Goal: Task Accomplishment & Management: Use online tool/utility

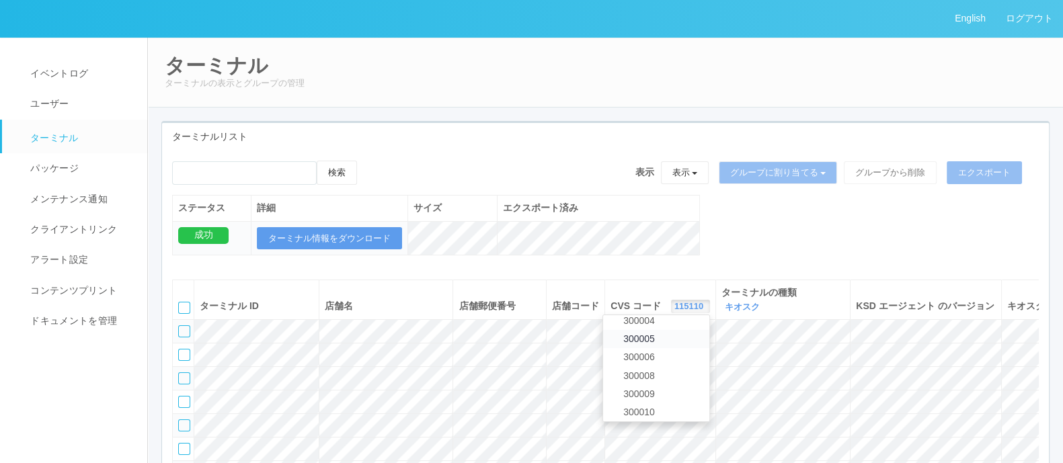
scroll to position [134, 0]
click at [617, 391] on link "300009" at bounding box center [656, 394] width 106 height 18
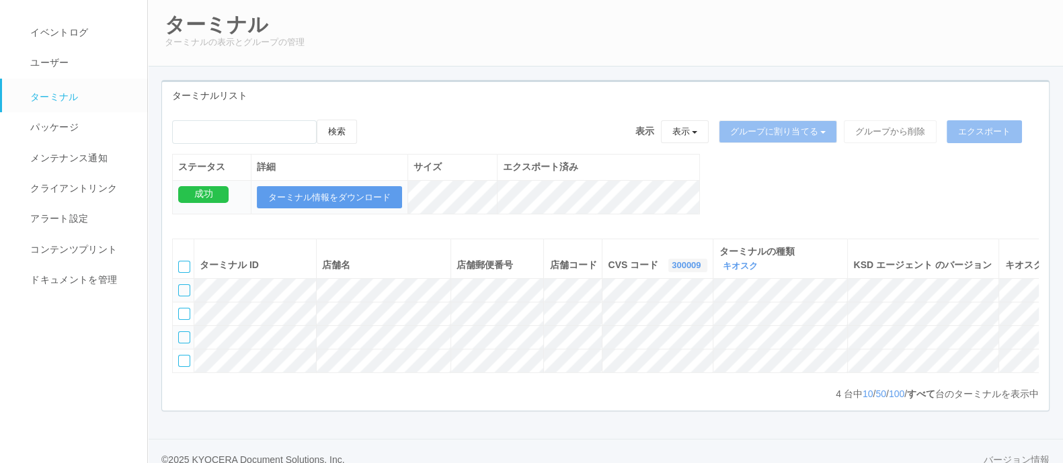
scroll to position [38, 0]
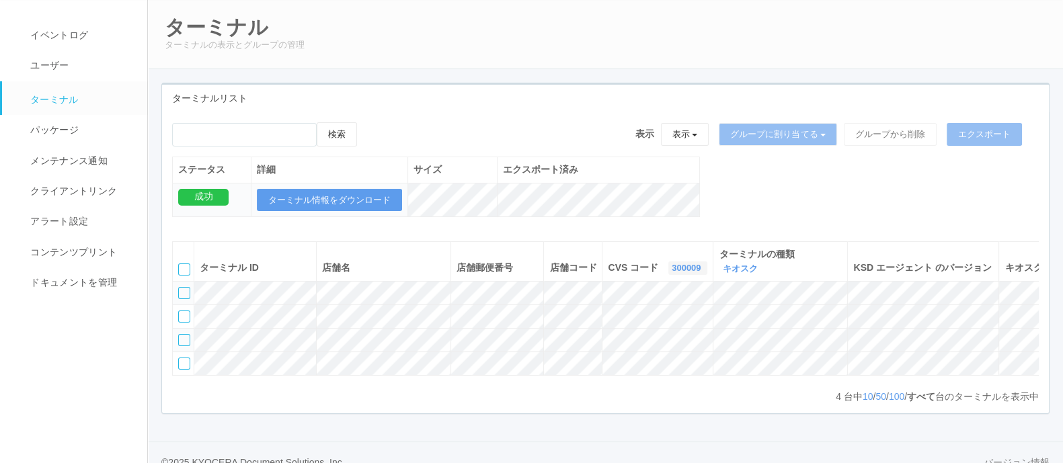
click at [672, 265] on link "300009" at bounding box center [688, 268] width 32 height 10
click at [614, 287] on span "300035" at bounding box center [633, 289] width 38 height 11
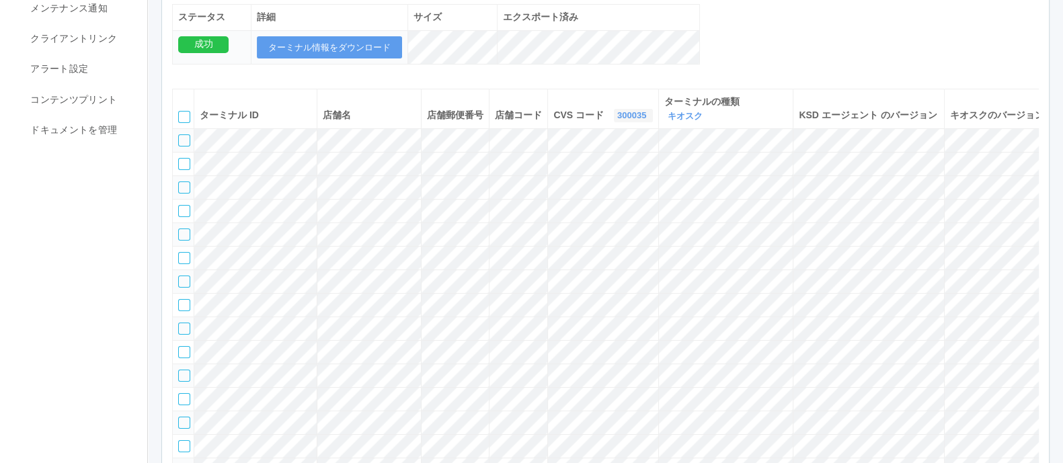
scroll to position [188, 0]
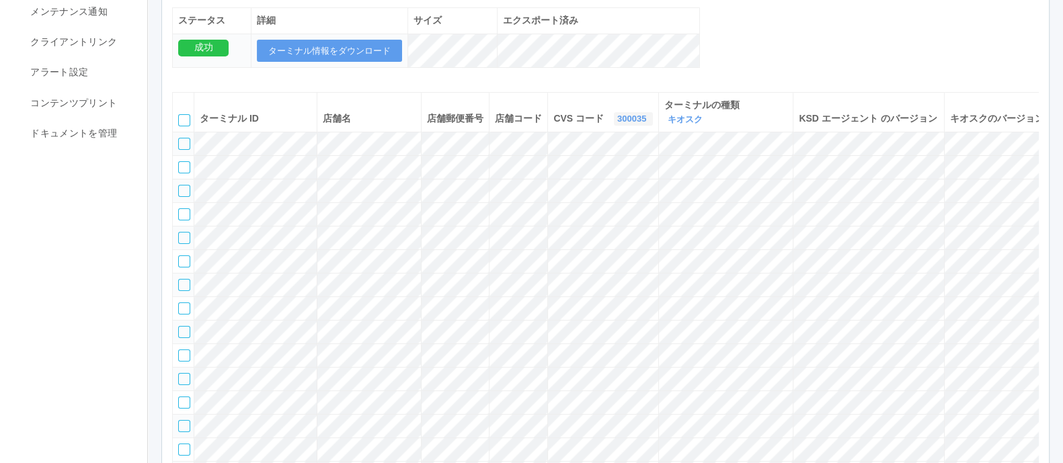
click at [617, 124] on link "300035" at bounding box center [633, 119] width 32 height 10
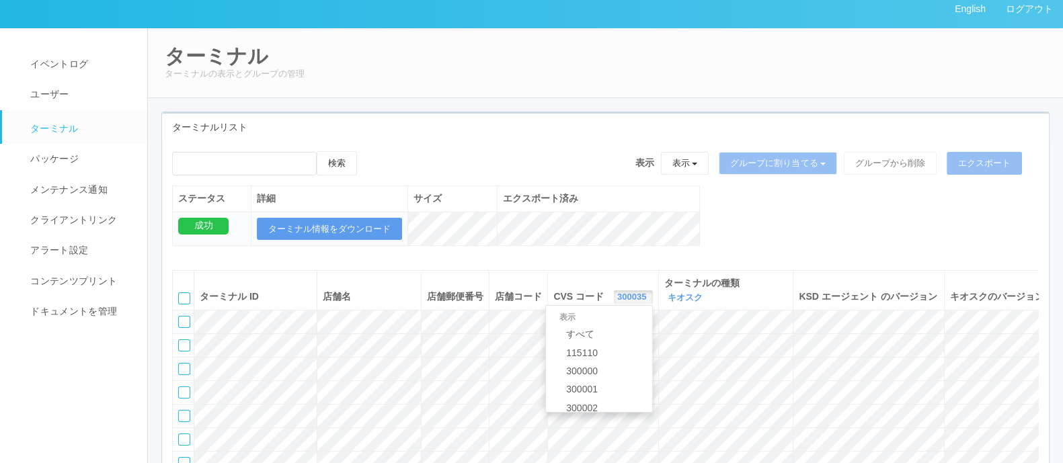
scroll to position [0, 0]
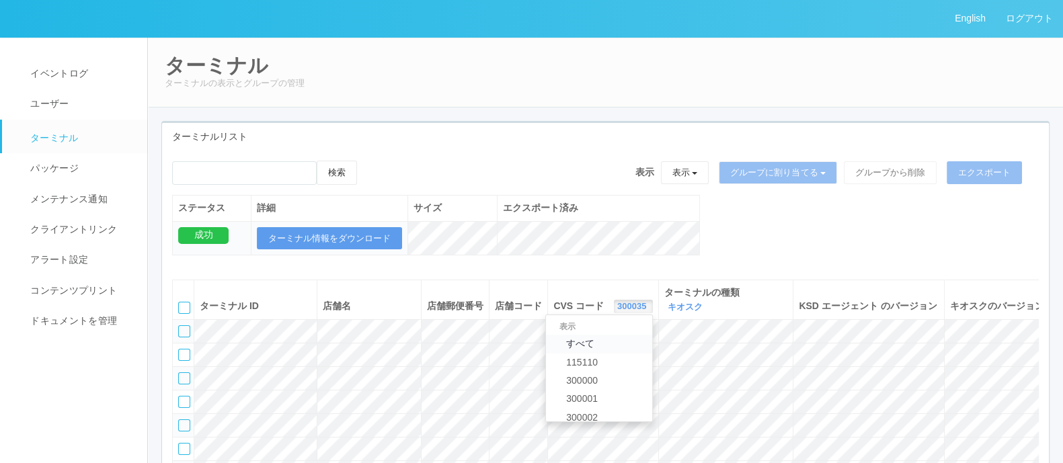
click at [559, 344] on span "すべて" at bounding box center [576, 343] width 35 height 11
click at [288, 174] on input "emailSearch" at bounding box center [244, 173] width 145 height 24
type input "こ"
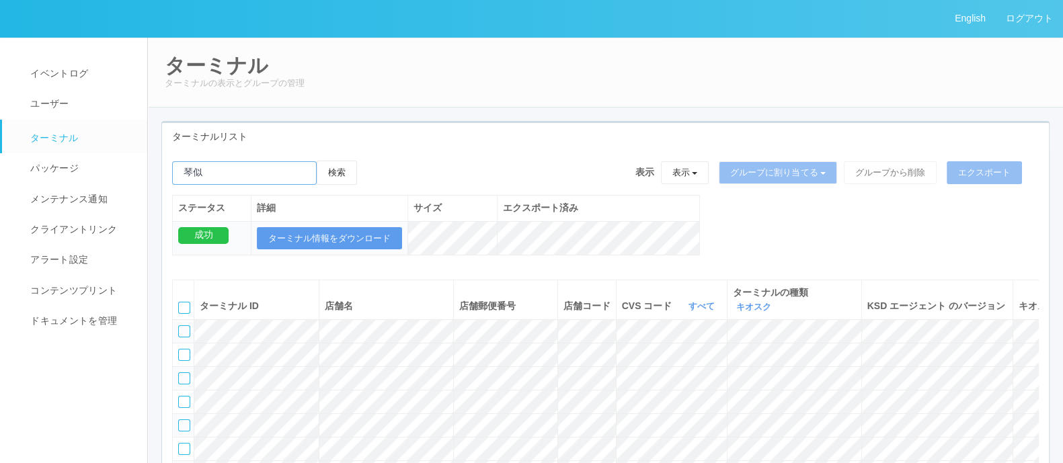
type input "琴似"
click at [354, 180] on button "検索" at bounding box center [337, 173] width 40 height 24
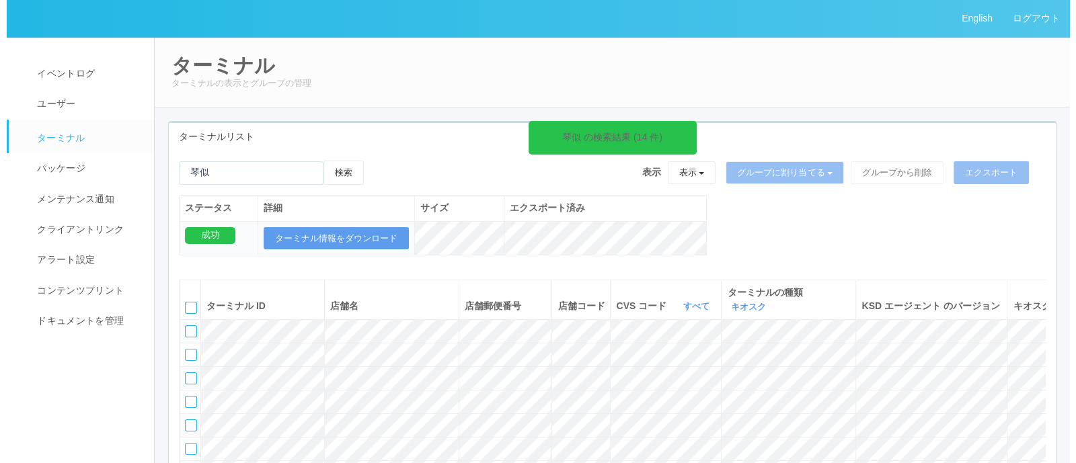
scroll to position [0, 161]
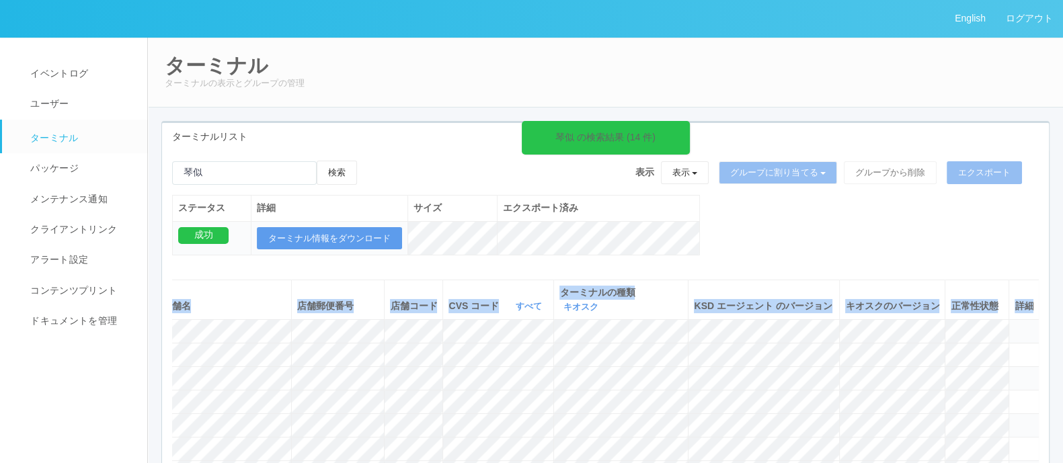
click at [1062, 394] on html "English ログアウト イベントログ ユーザー ターミナル パッケージ メンテナンス通知 クライアントリンク アラート設定 コンテンツプリント ドキュメン…" at bounding box center [531, 231] width 1063 height 463
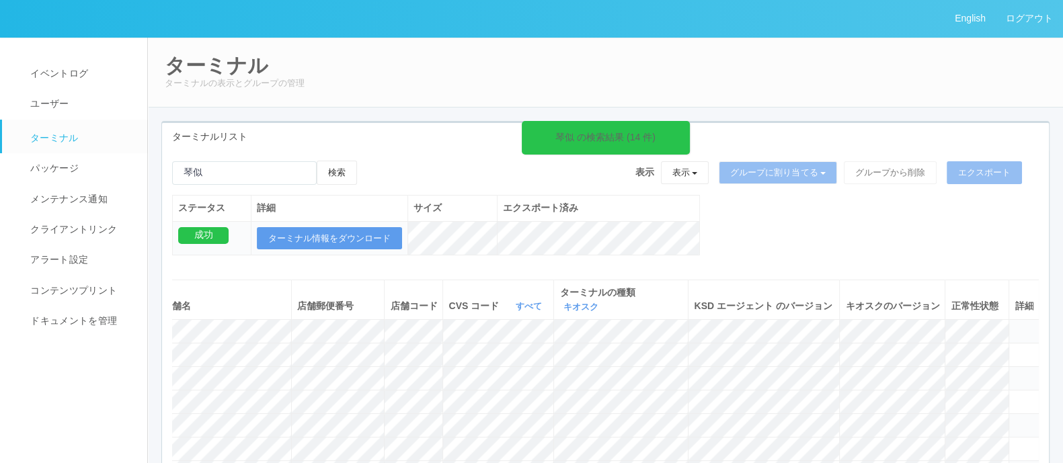
click at [1015, 373] on icon at bounding box center [1015, 373] width 0 height 0
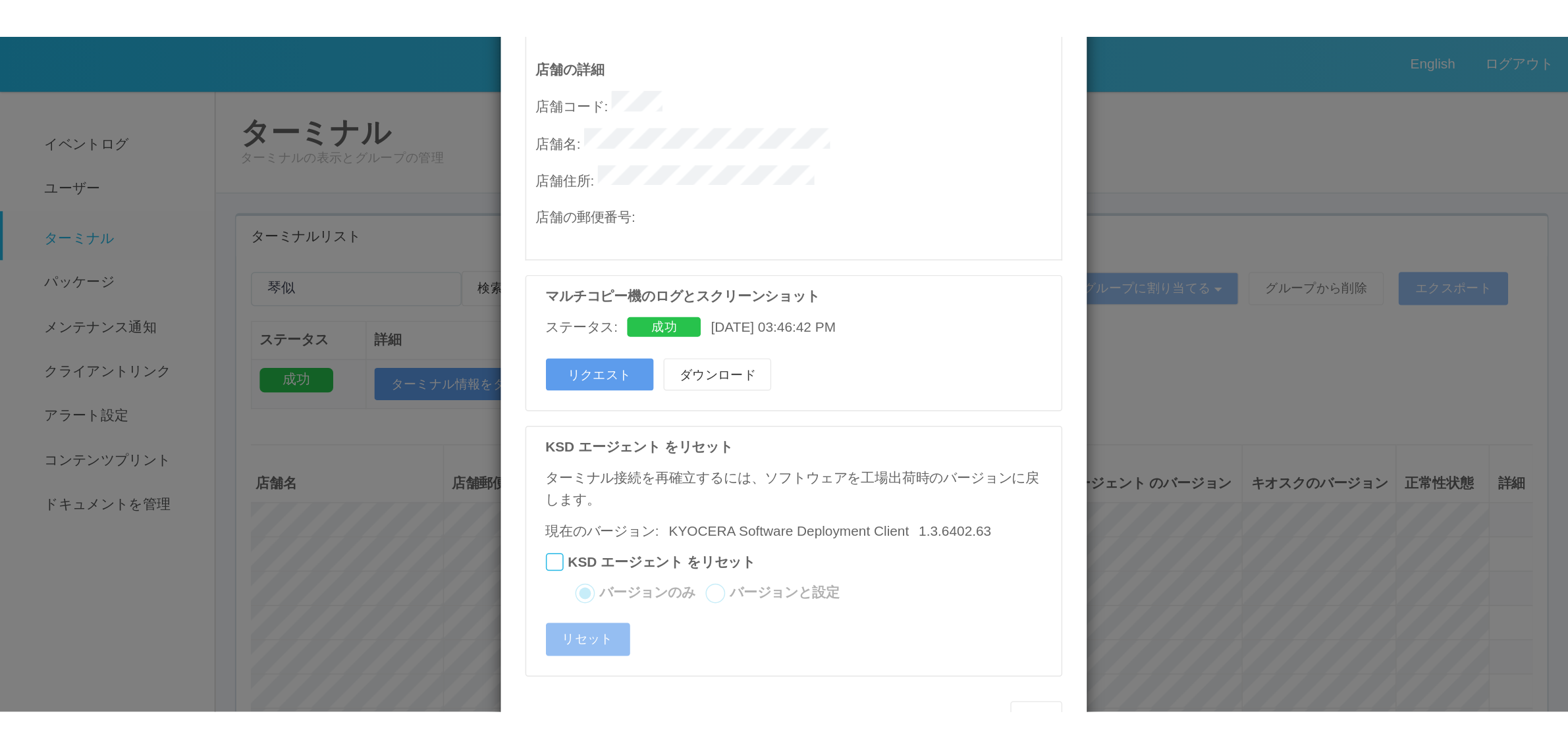
scroll to position [723, 0]
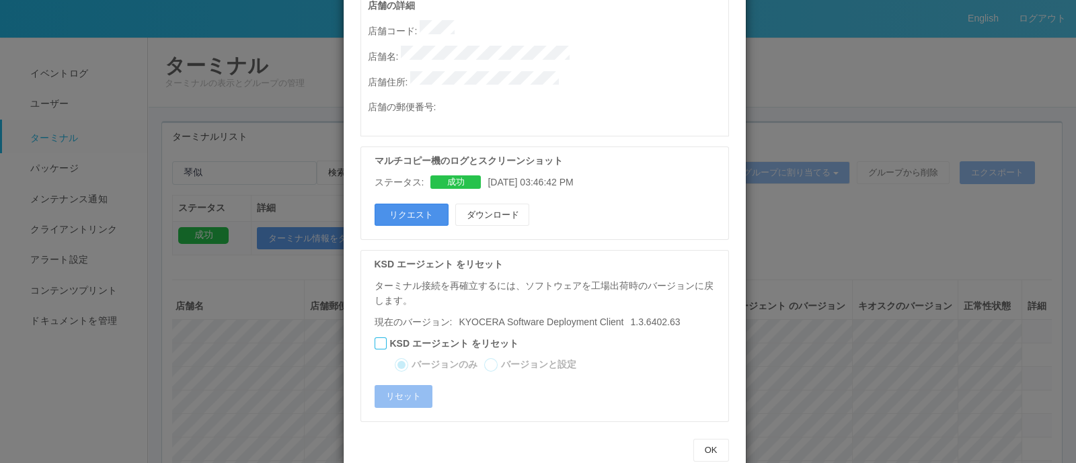
click at [407, 204] on button "リクエスト" at bounding box center [412, 215] width 74 height 23
click at [825, 256] on div "ターミナルの詳細 詳細 S.M.A.R.T 接続ステータス 最終接続日時 : [DATE] 04:43:50 AM マルチコピー機の詳細 モデル : シリアル…" at bounding box center [538, 231] width 1076 height 463
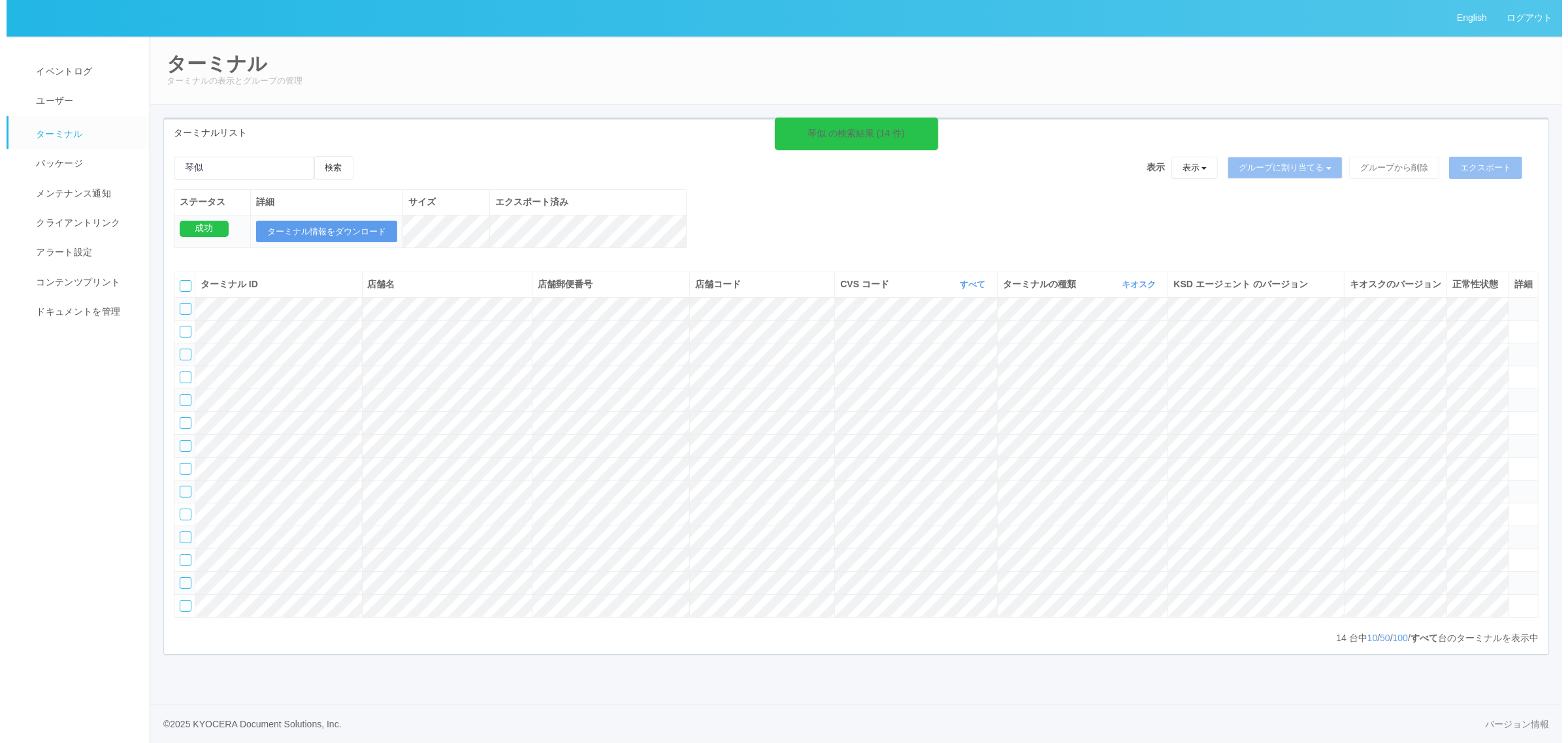
scroll to position [0, 0]
click at [1032, 402] on tbody at bounding box center [850, 457] width 1364 height 321
click at [1032, 349] on icon at bounding box center [1508, 349] width 0 height 0
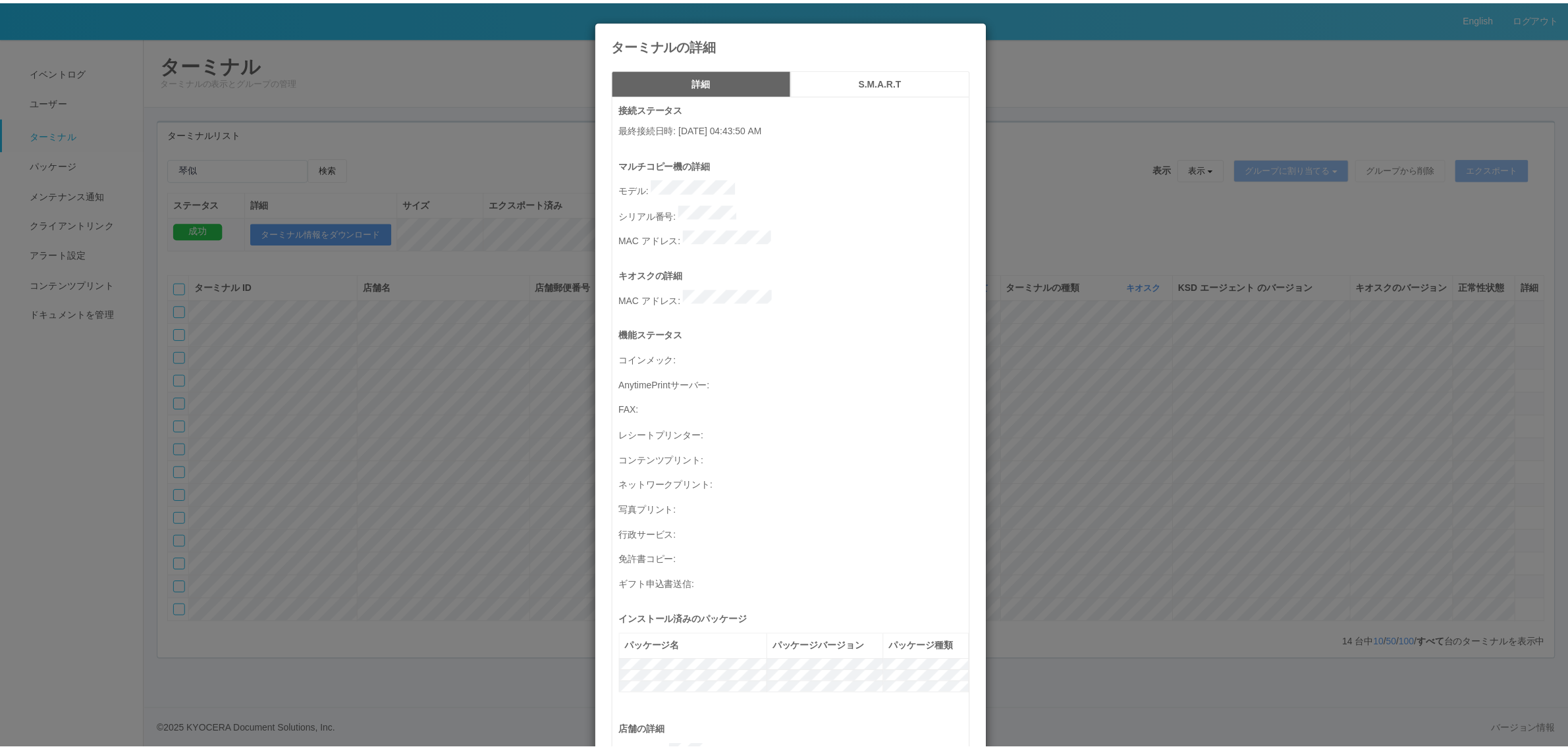
scroll to position [431, 0]
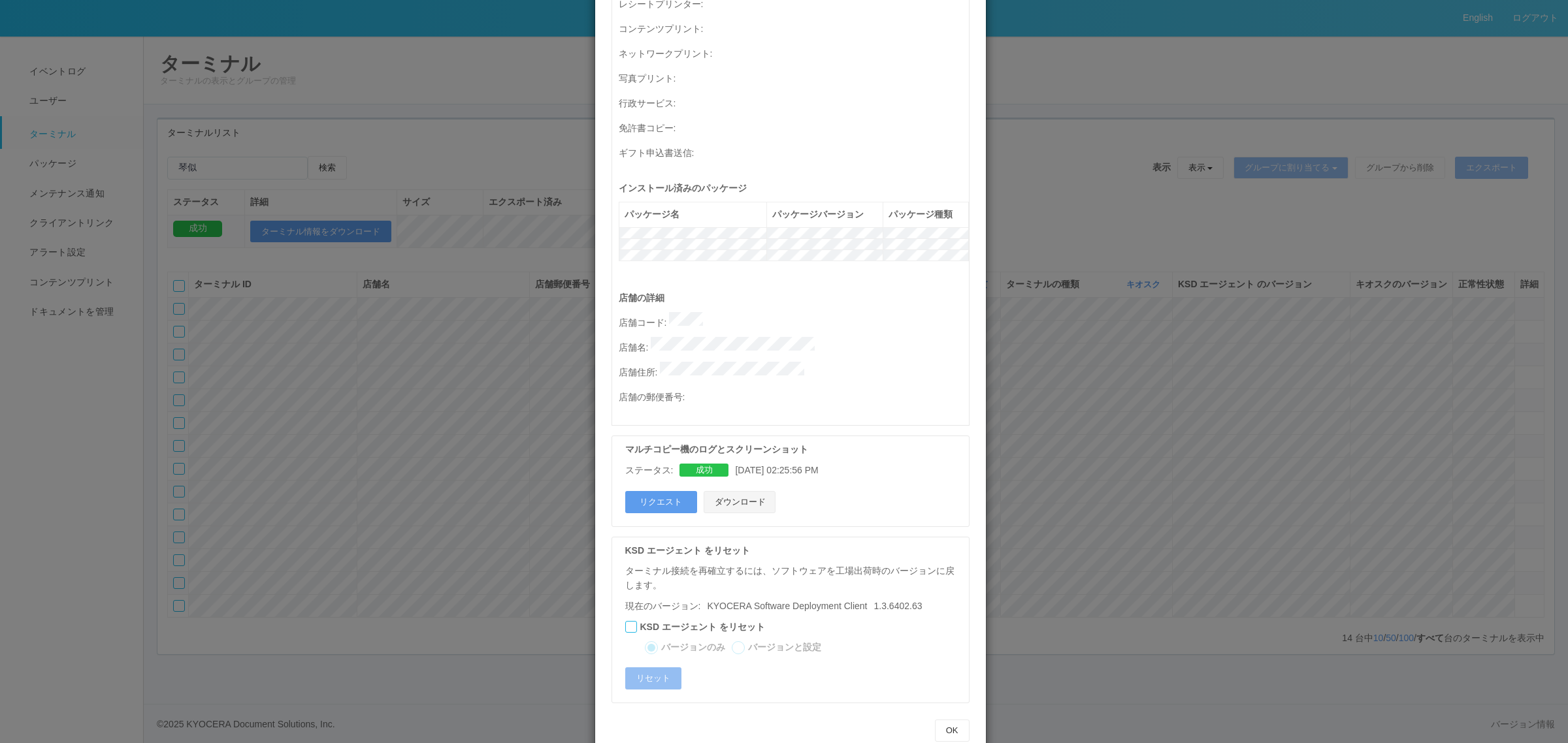
click at [750, 450] on button "ダウンロード" at bounding box center [739, 502] width 72 height 22
drag, startPoint x: 1078, startPoint y: 268, endPoint x: 1088, endPoint y: 264, distance: 10.8
click at [1032, 265] on div "ターミナルの詳細 詳細 S.M.A.R.T 接続ステータス 最終接続日時 : [DATE] 04:43:50 AM マルチコピー機の詳細 モデル : シリアル…" at bounding box center [784, 371] width 1568 height 743
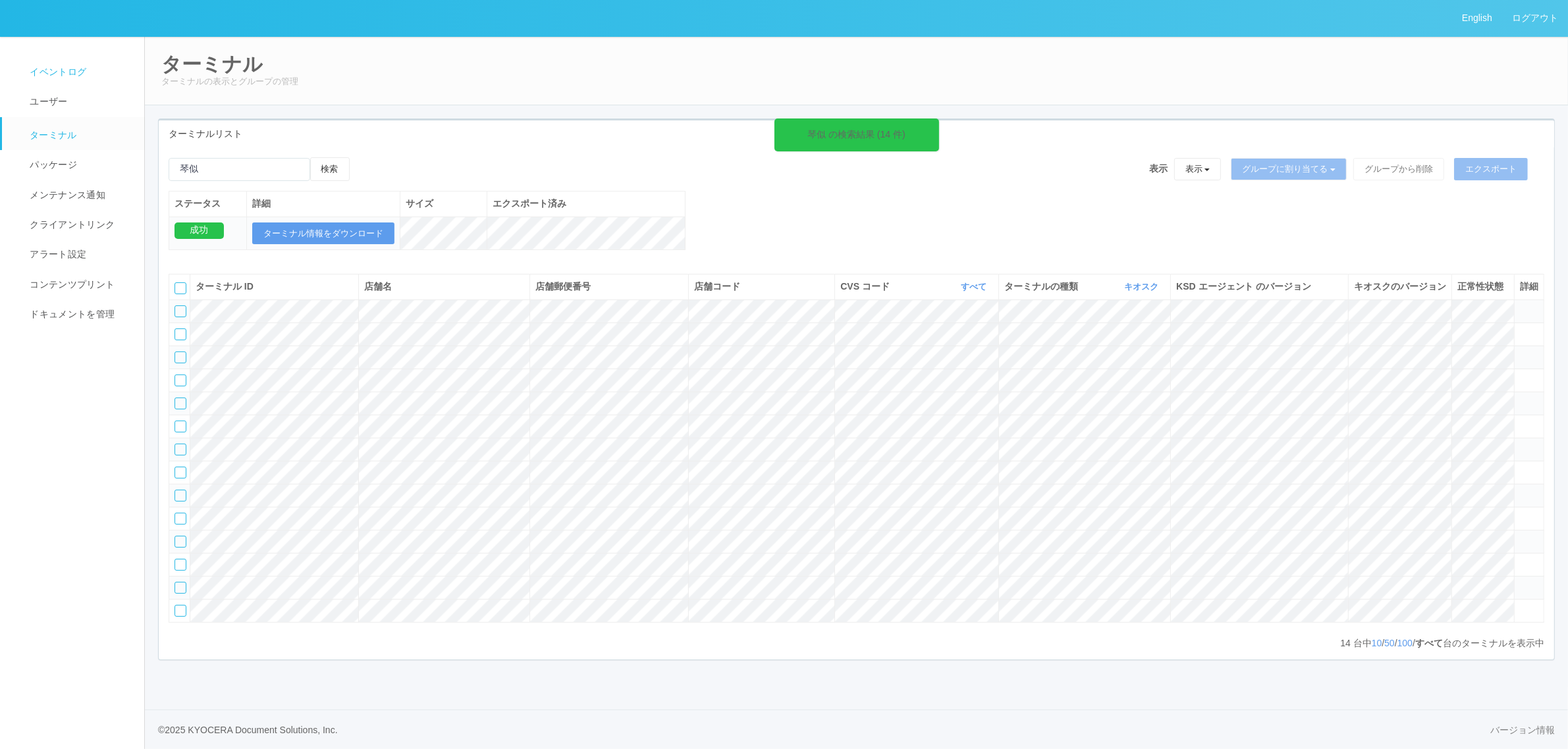
click at [71, 72] on span "イベントログ" at bounding box center [56, 71] width 60 height 11
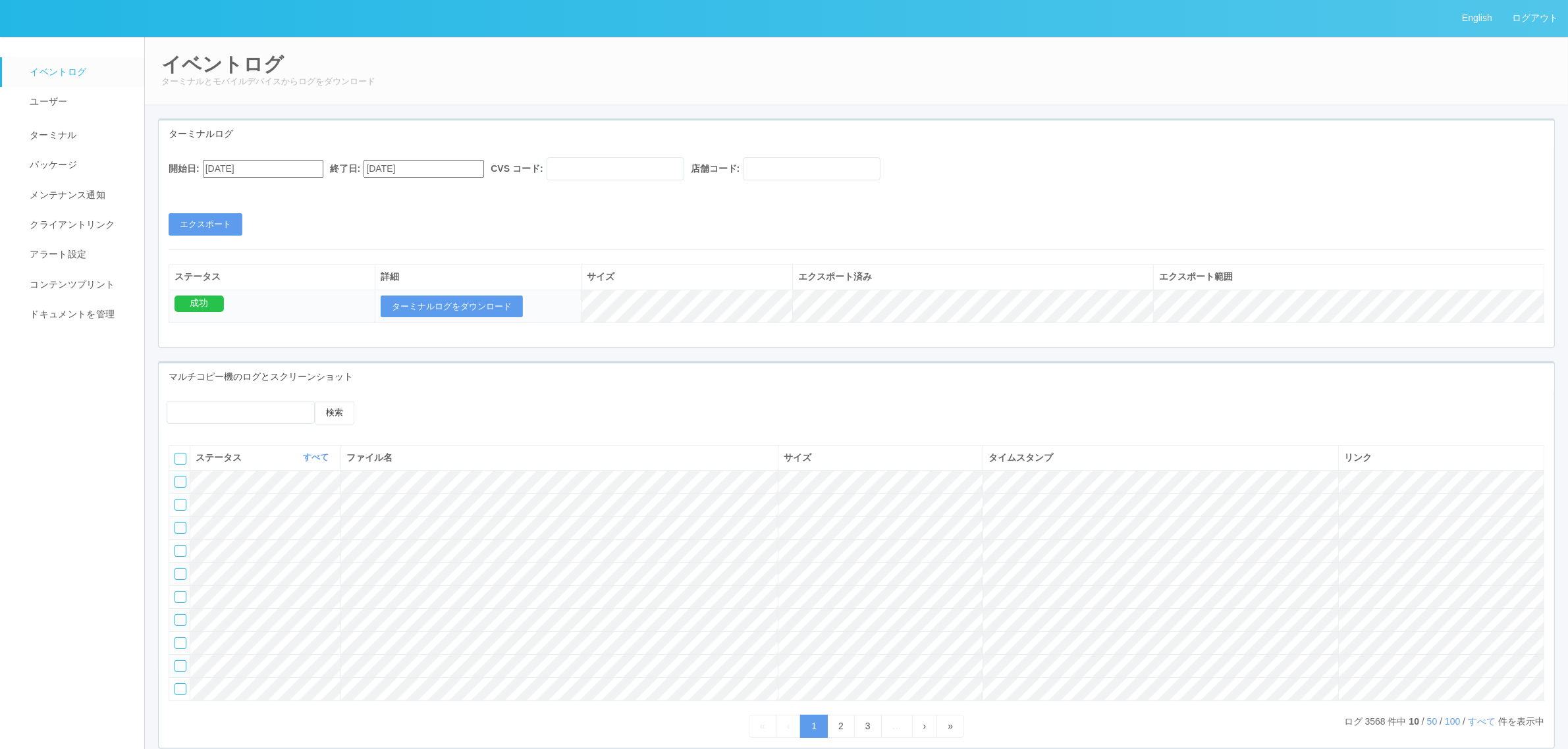
click at [324, 160] on div "開始日: [DATE] 終了日: [DATE] CVS コード: 店舗コード:" at bounding box center [856, 172] width 1376 height 29
click at [631, 171] on input "text" at bounding box center [615, 169] width 138 height 23
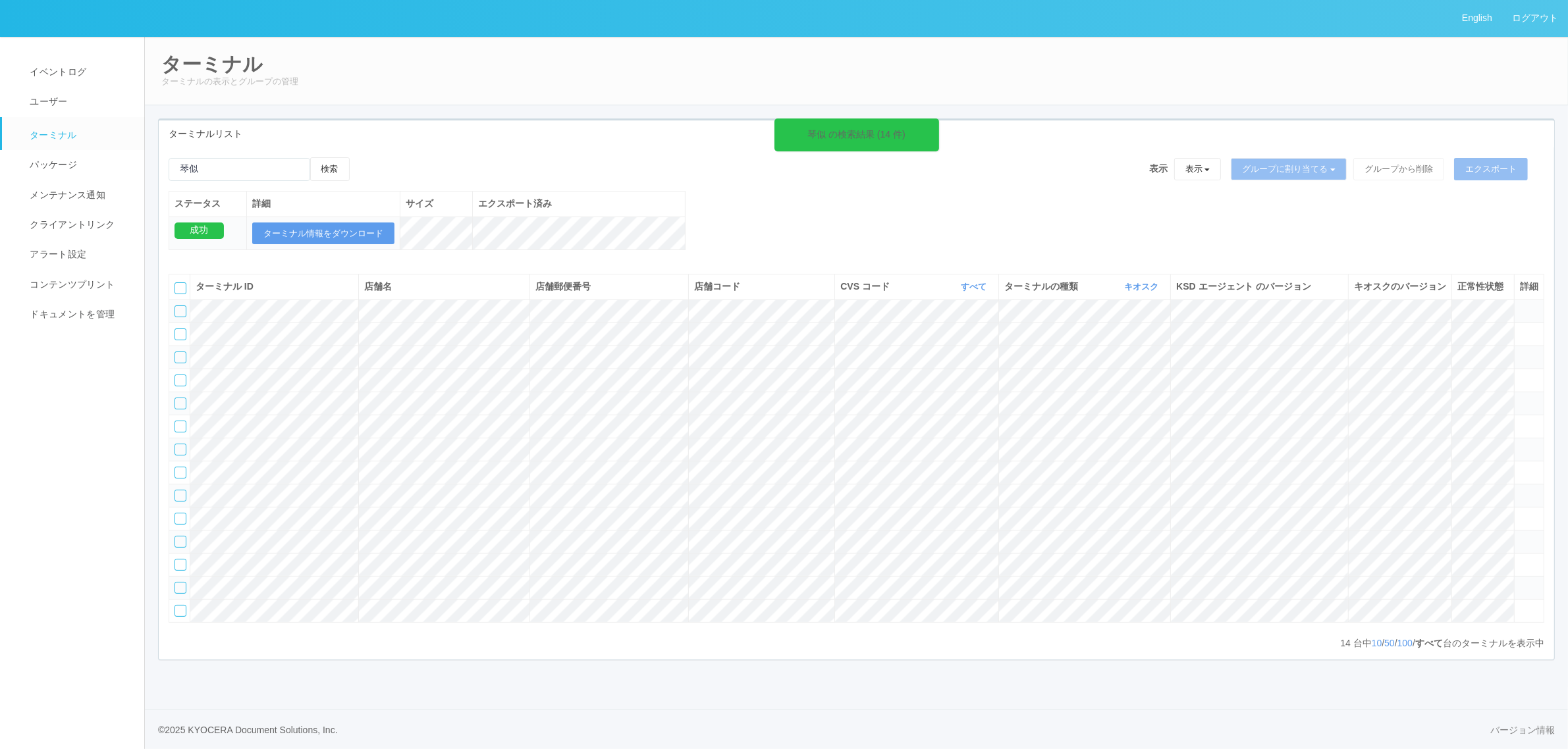
click at [444, 369] on tr at bounding box center [857, 357] width 1375 height 23
click at [67, 71] on span "イベントログ" at bounding box center [56, 71] width 60 height 11
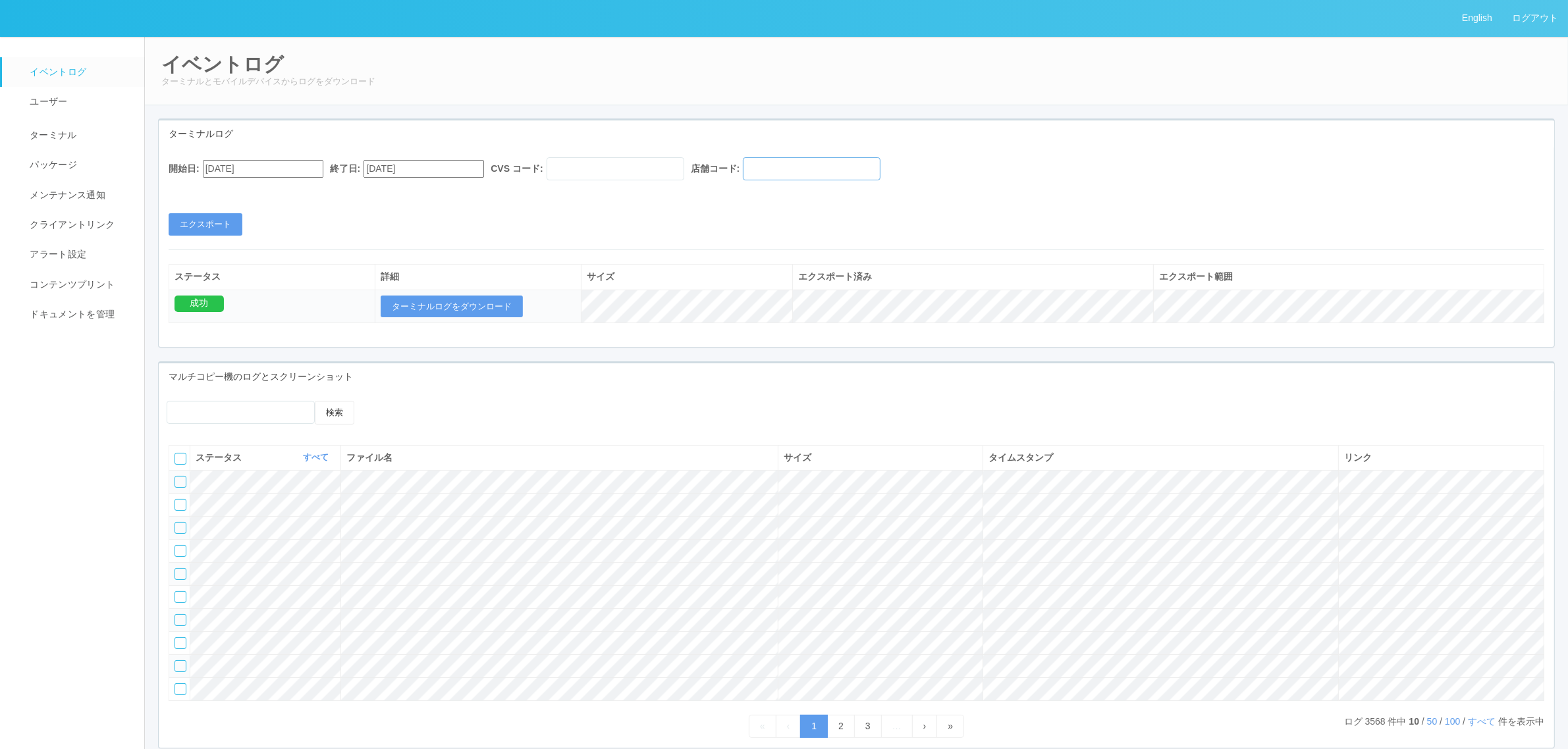
click at [797, 172] on input "text" at bounding box center [812, 169] width 138 height 23
paste input "800001"
type input "800001"
click at [659, 174] on input "text" at bounding box center [615, 169] width 138 height 23
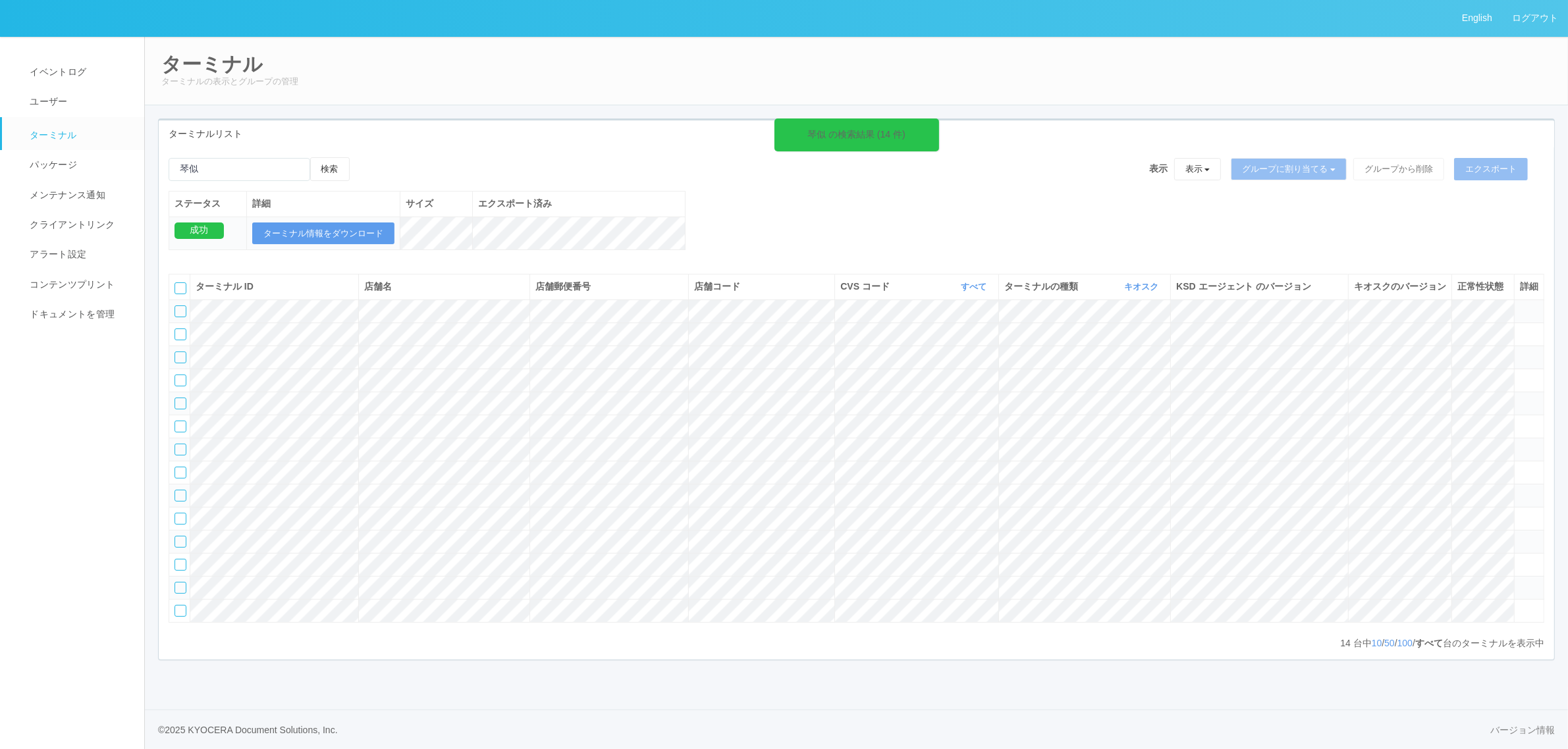
click at [623, 178] on div "検索 表示 表示 すべてのターミナル 未割り当てのターミナル グループを追加 グループ名を編集 アーカイブ済みのターミナル グループに割り当てる グループを追…" at bounding box center [856, 174] width 1376 height 33
click at [111, 72] on link "イベントログ" at bounding box center [78, 72] width 154 height 29
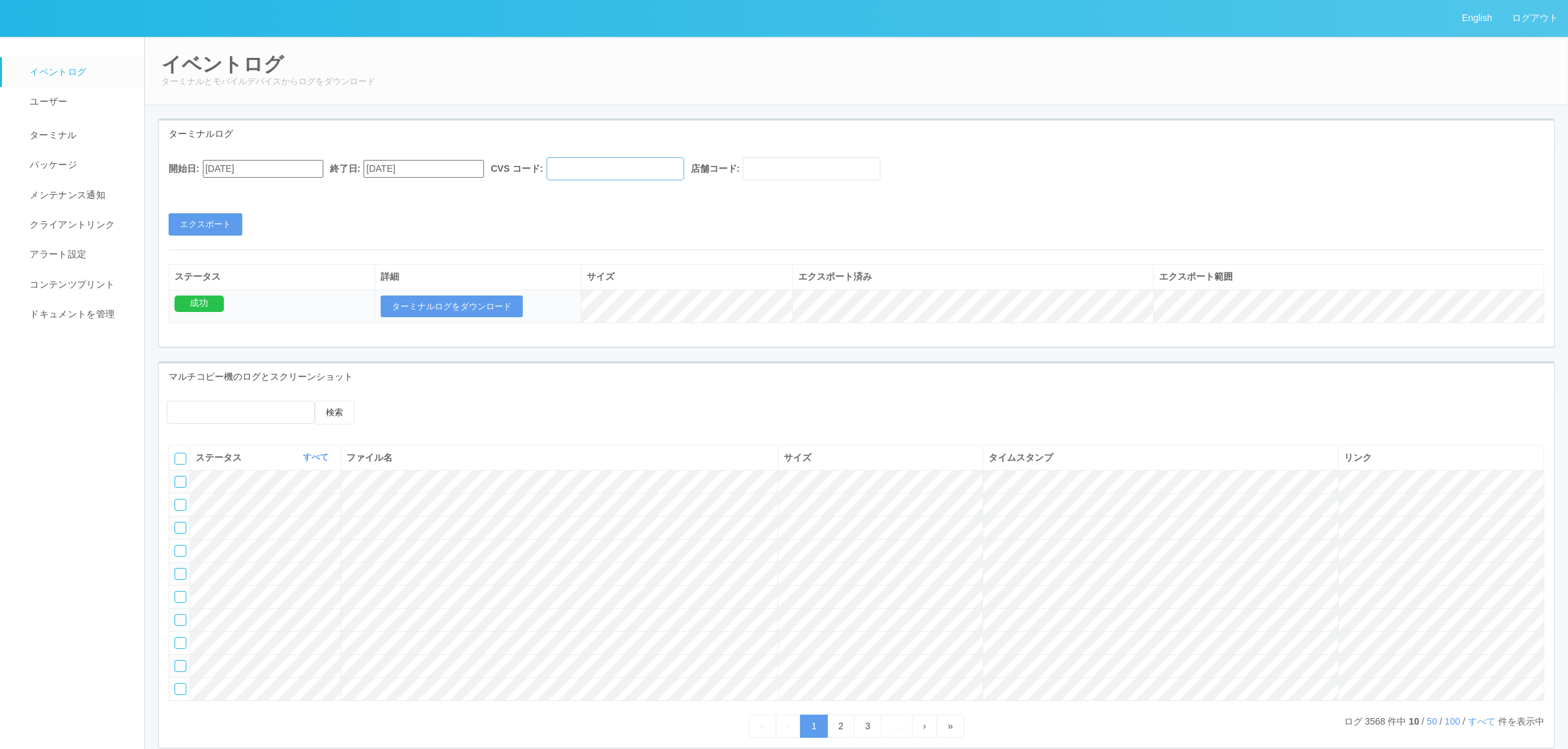
click at [664, 165] on input "text" at bounding box center [615, 169] width 138 height 23
drag, startPoint x: 813, startPoint y: 169, endPoint x: 794, endPoint y: 167, distance: 19.1
click at [813, 169] on input "text" at bounding box center [812, 169] width 138 height 23
click at [685, 164] on input "text" at bounding box center [615, 169] width 138 height 23
paste input "300014"
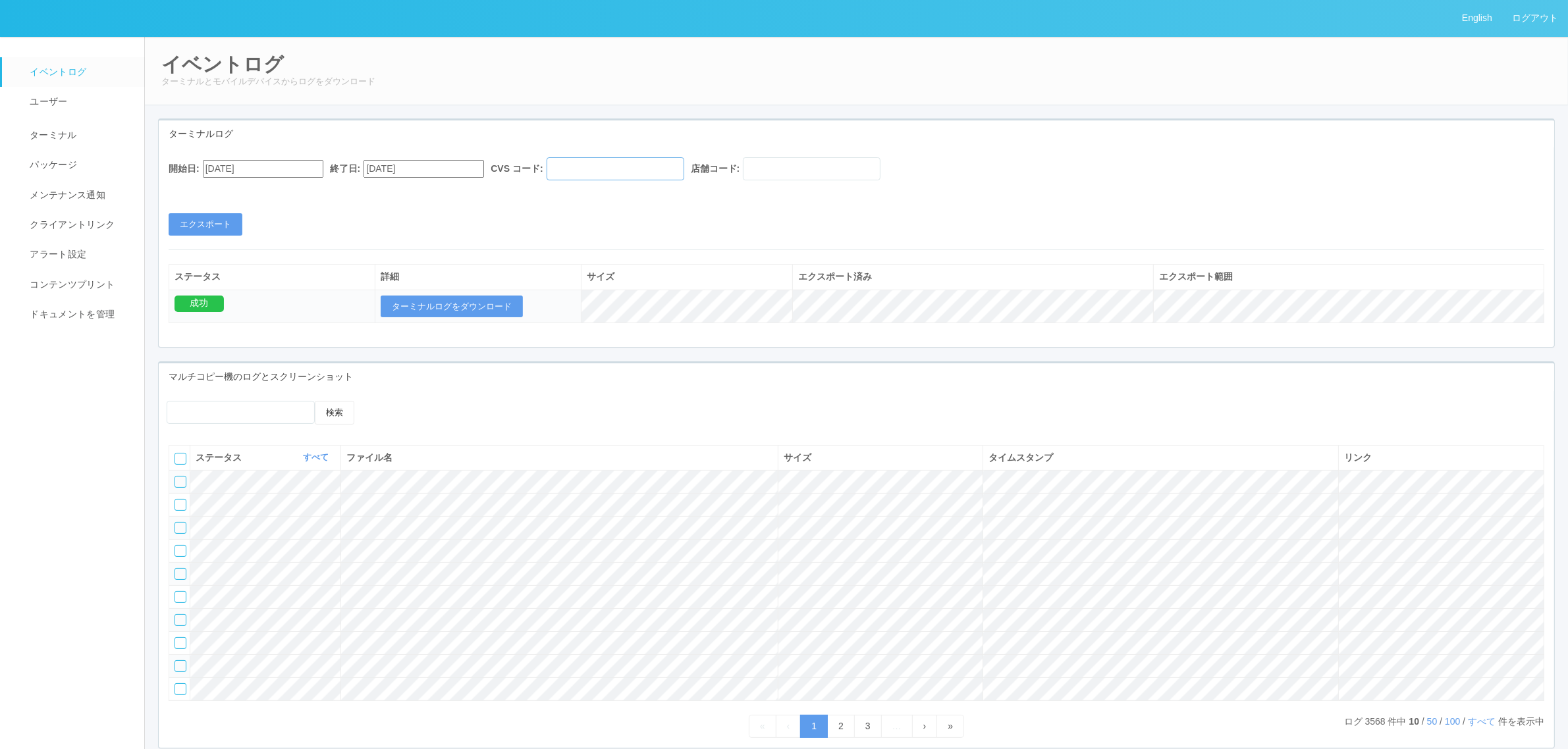
type input "300014"
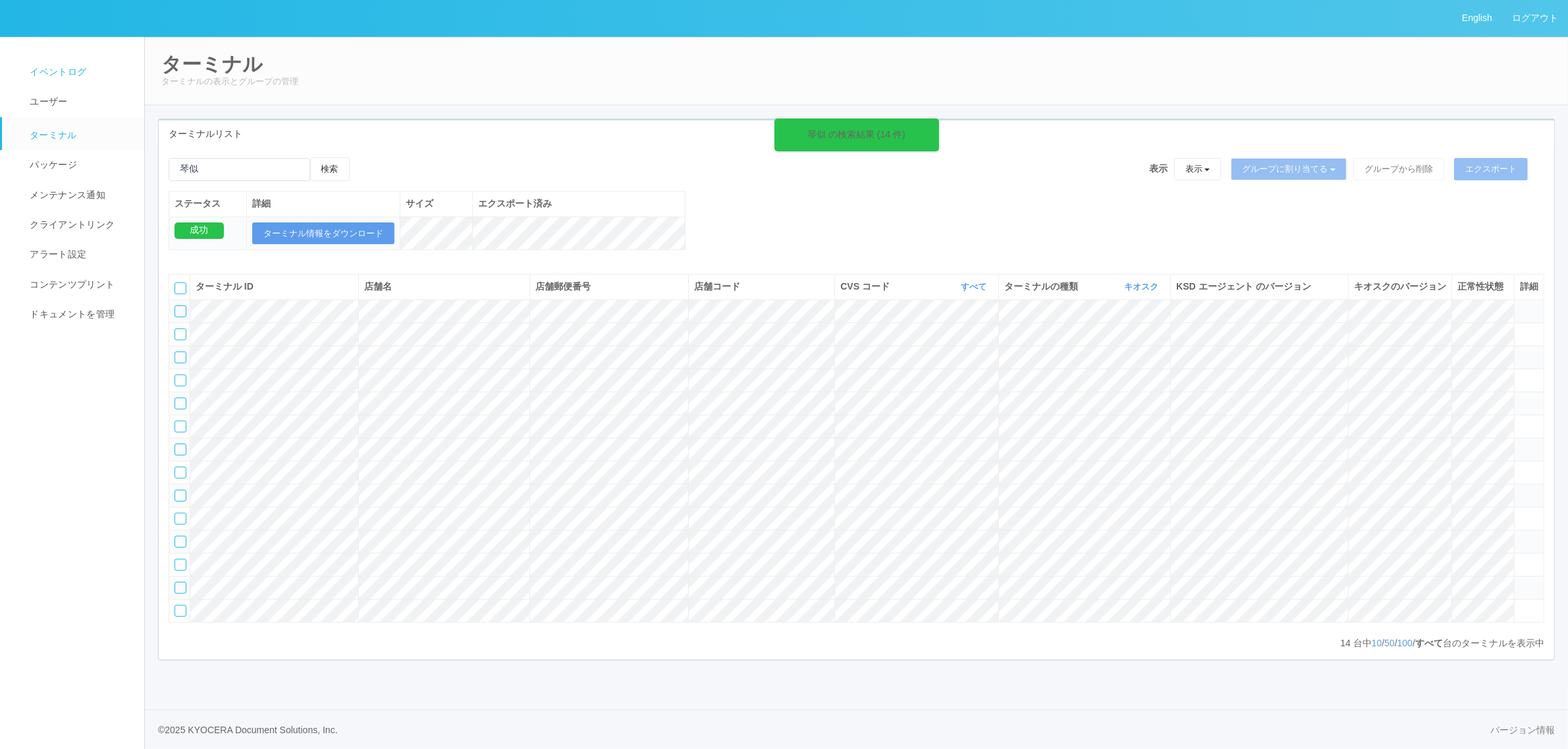
click at [87, 65] on link "イベントログ" at bounding box center [78, 72] width 154 height 29
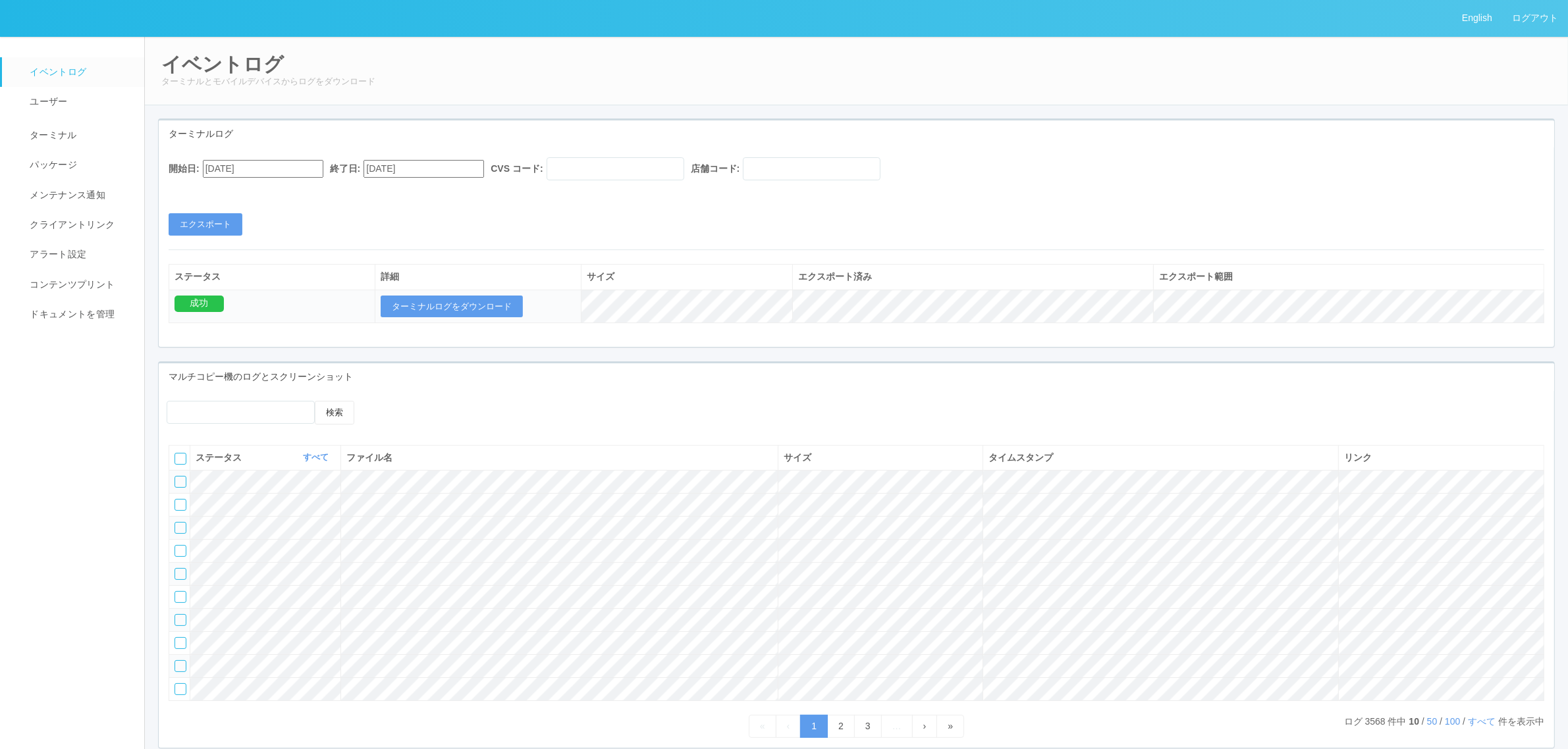
click at [882, 182] on div "開始日: [DATE] 終了日: [DATE] CVS コード: 店舗コード:" at bounding box center [856, 172] width 1376 height 29
click at [851, 178] on input "text" at bounding box center [812, 169] width 138 height 23
paste input "800001"
type input "800001"
click at [685, 169] on input "text" at bounding box center [615, 169] width 138 height 23
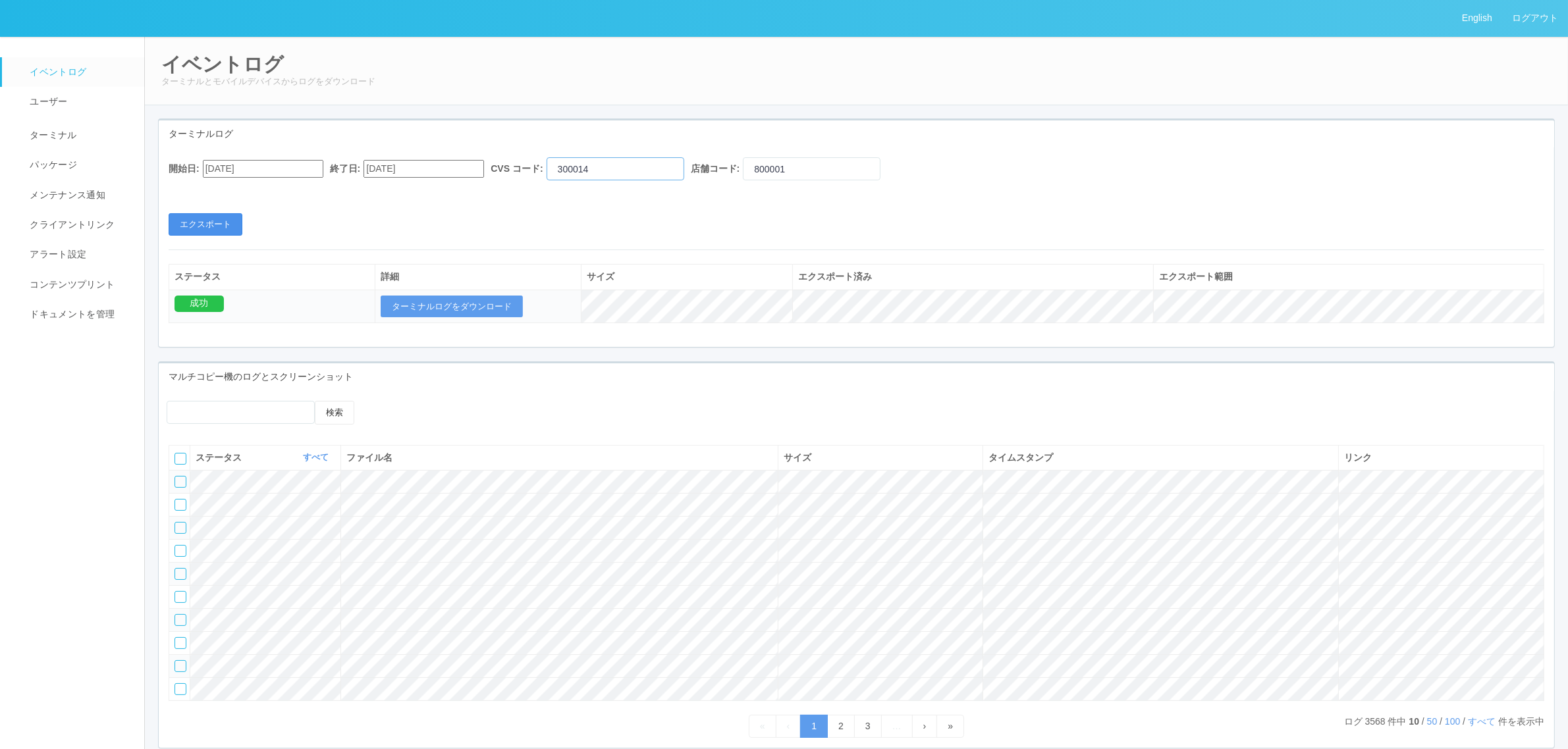
type input "300014"
click at [214, 219] on button "エクスポート" at bounding box center [205, 224] width 73 height 23
click at [455, 308] on button "ターミナルログをダウンロード" at bounding box center [451, 306] width 142 height 23
